Goal: Transaction & Acquisition: Purchase product/service

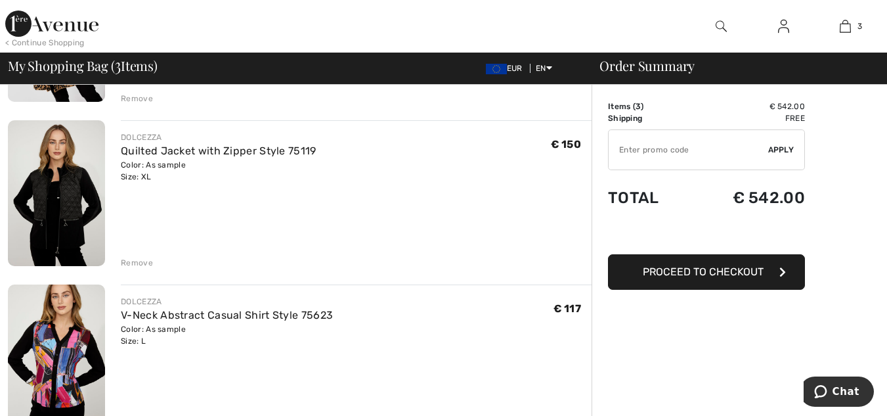
scroll to position [253, 0]
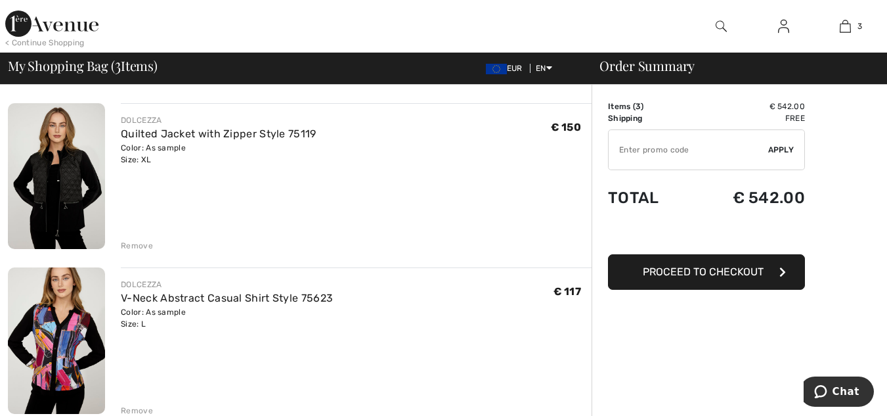
click at [129, 244] on div "Remove" at bounding box center [137, 246] width 32 height 12
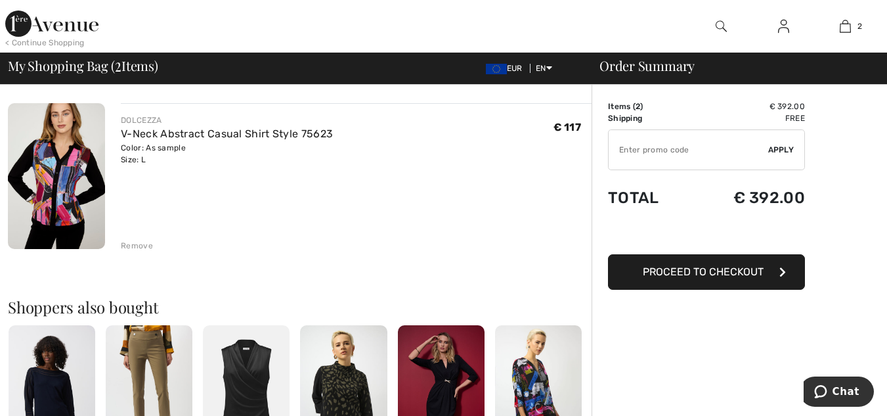
click at [75, 159] on img at bounding box center [56, 176] width 97 height 146
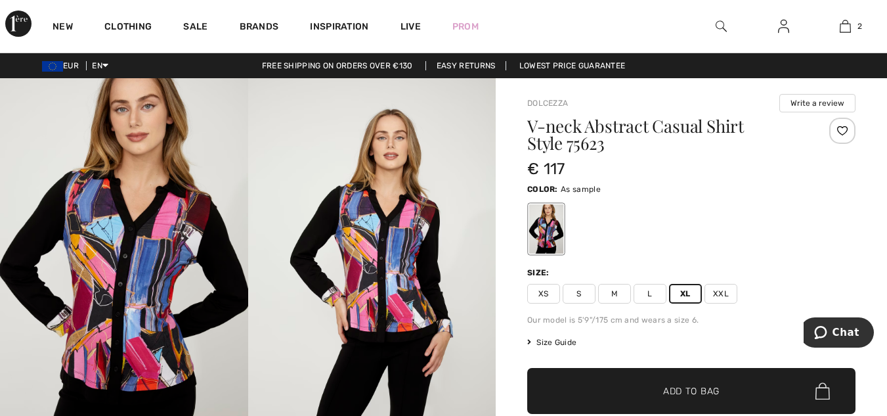
click at [699, 386] on span "Add to Bag" at bounding box center [691, 391] width 56 height 14
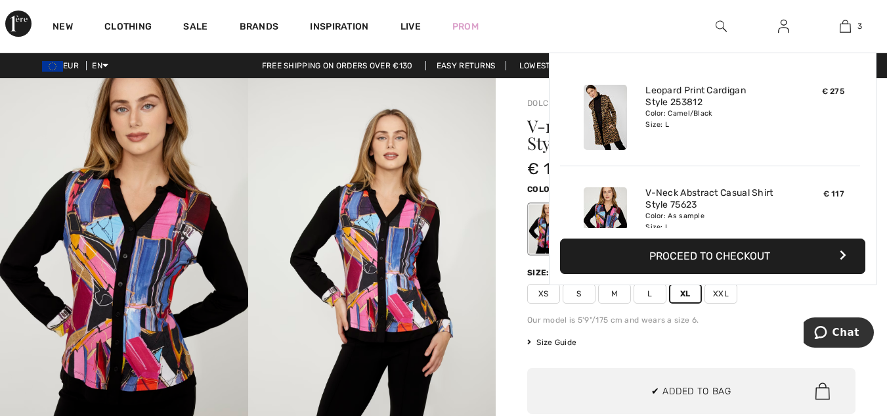
scroll to position [143, 0]
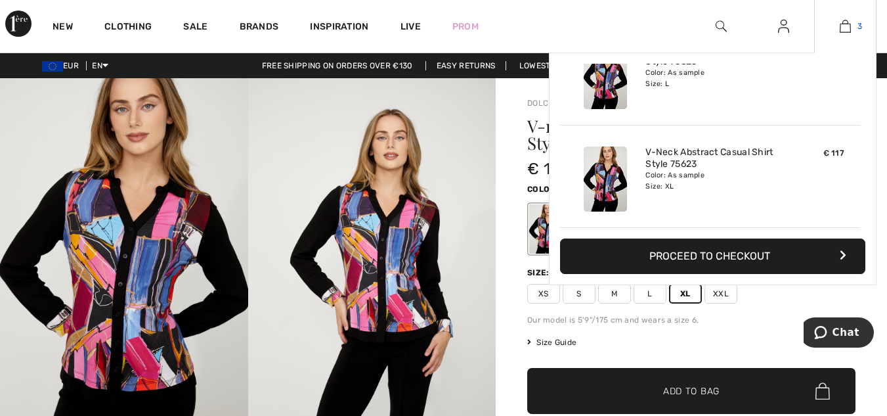
click at [844, 24] on img at bounding box center [845, 26] width 11 height 16
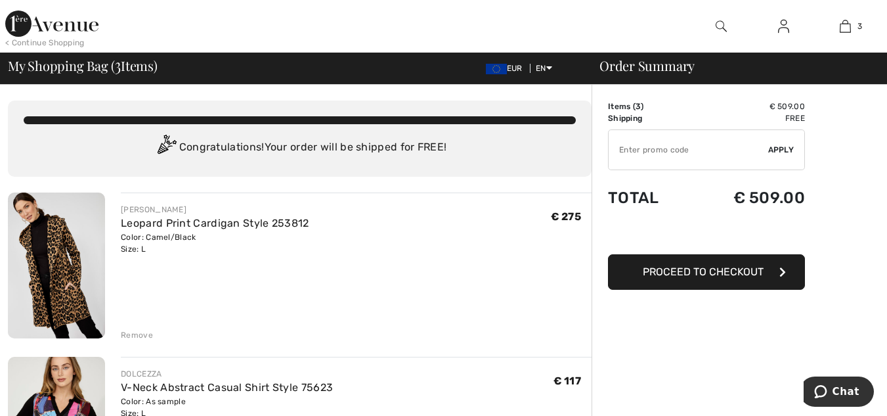
click at [134, 334] on div "Remove" at bounding box center [137, 335] width 32 height 12
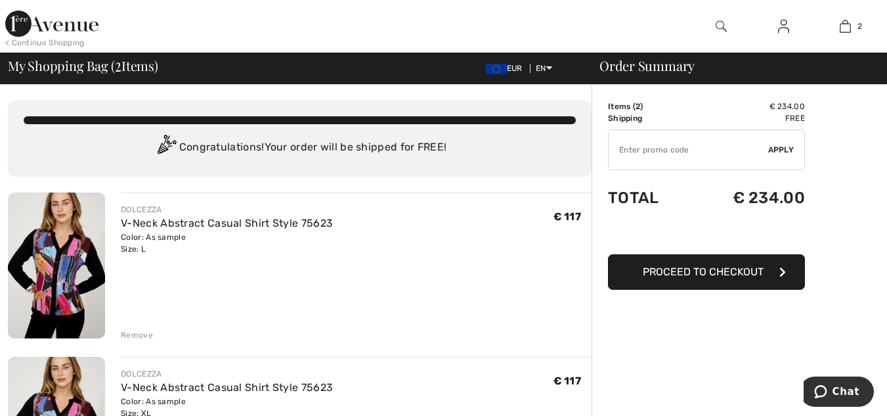
click at [133, 333] on div "Remove" at bounding box center [137, 335] width 32 height 12
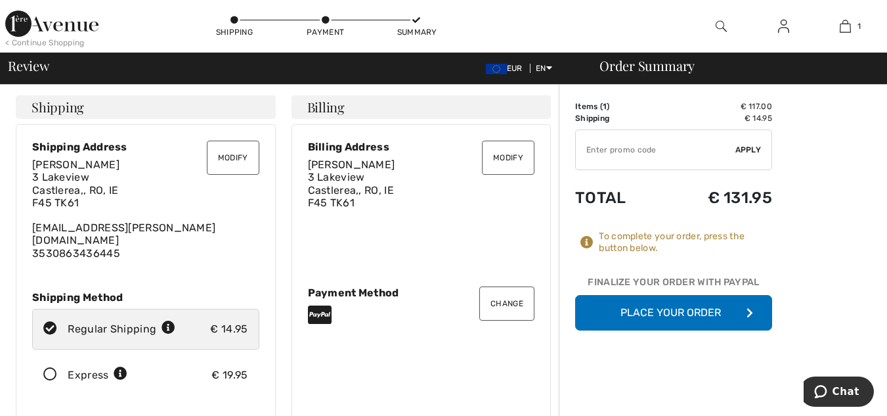
click at [661, 309] on button "Place Your Order" at bounding box center [673, 312] width 197 height 35
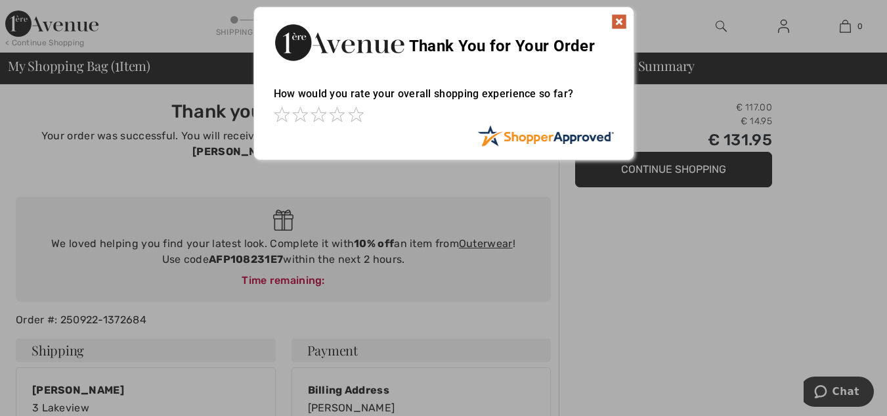
click at [620, 21] on img at bounding box center [619, 22] width 16 height 16
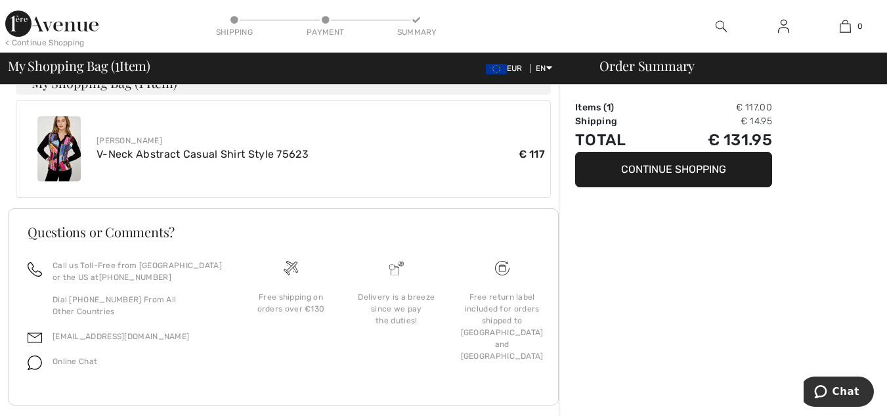
scroll to position [500, 0]
